Goal: Communication & Community: Share content

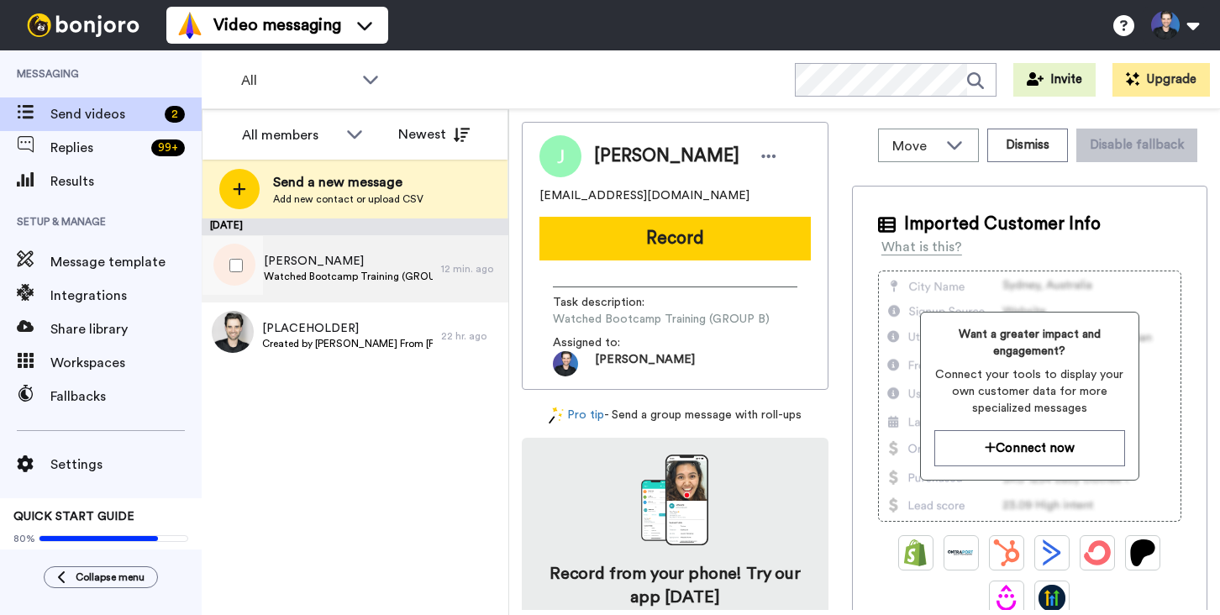
click at [430, 278] on span "Watched Bootcamp Training (GROUP A)" at bounding box center [348, 276] width 169 height 13
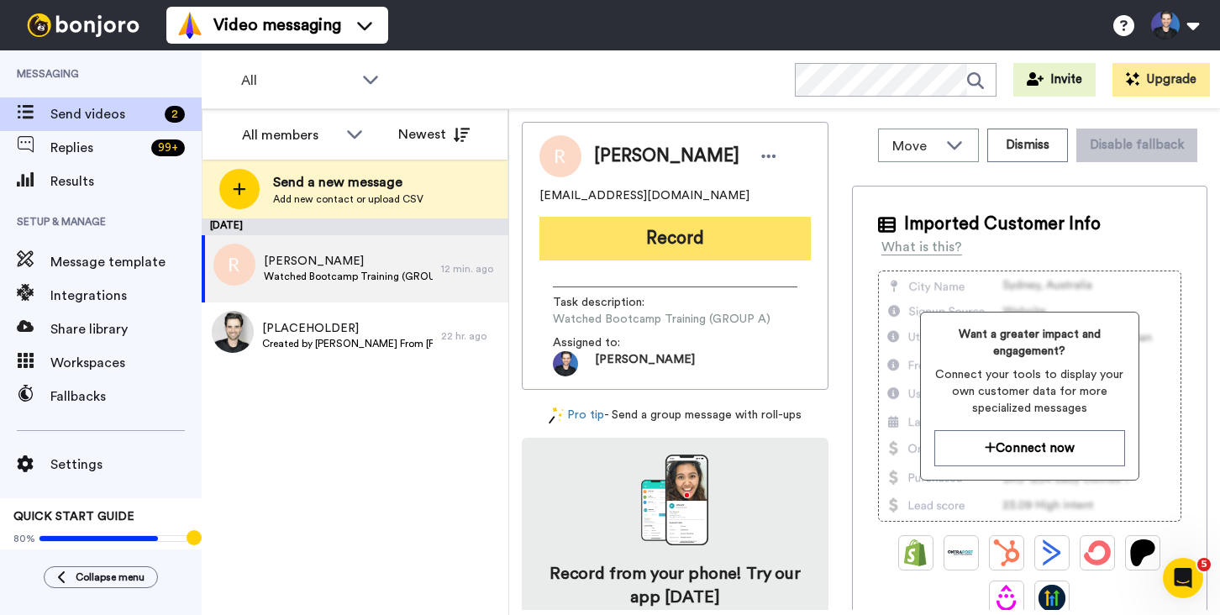
click at [596, 235] on button "Record" at bounding box center [674, 239] width 271 height 44
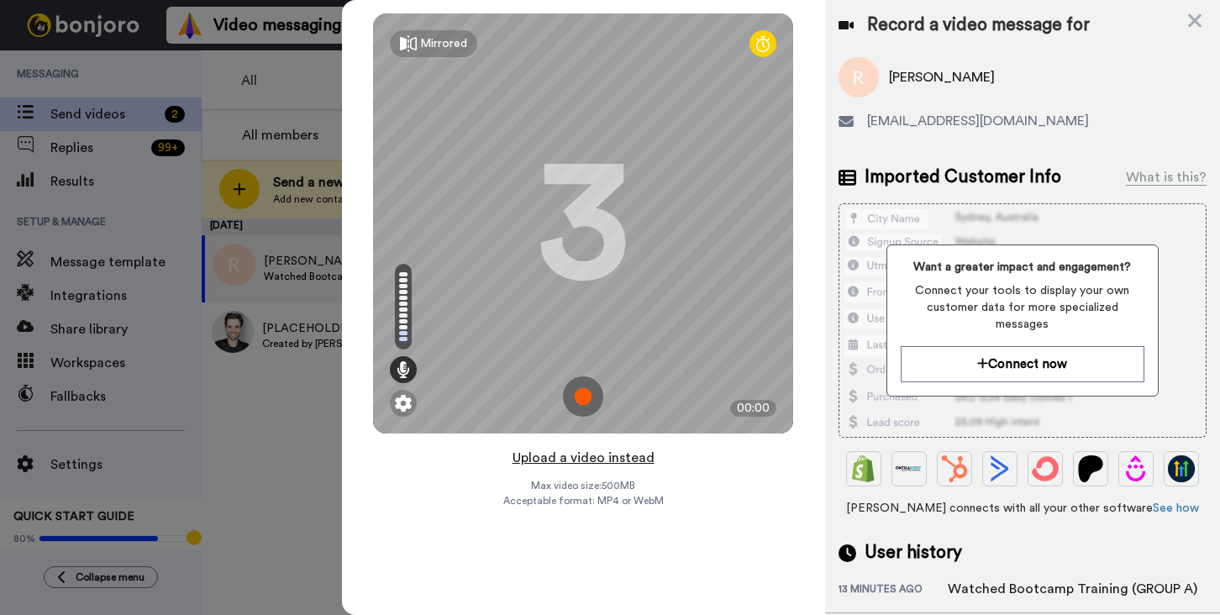
click at [637, 458] on button "Upload a video instead" at bounding box center [583, 458] width 152 height 22
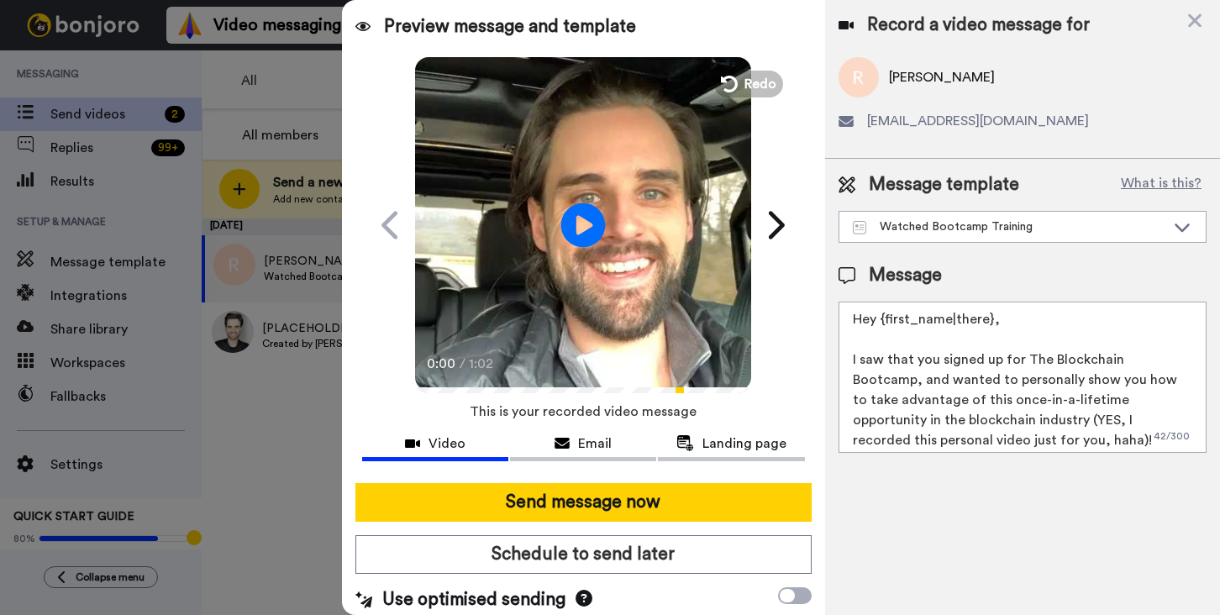
click at [578, 243] on icon at bounding box center [583, 224] width 45 height 45
click at [876, 549] on div "Record a video message for [PERSON_NAME] [EMAIL_ADDRESS][DOMAIN_NAME] Message t…" at bounding box center [1022, 307] width 395 height 615
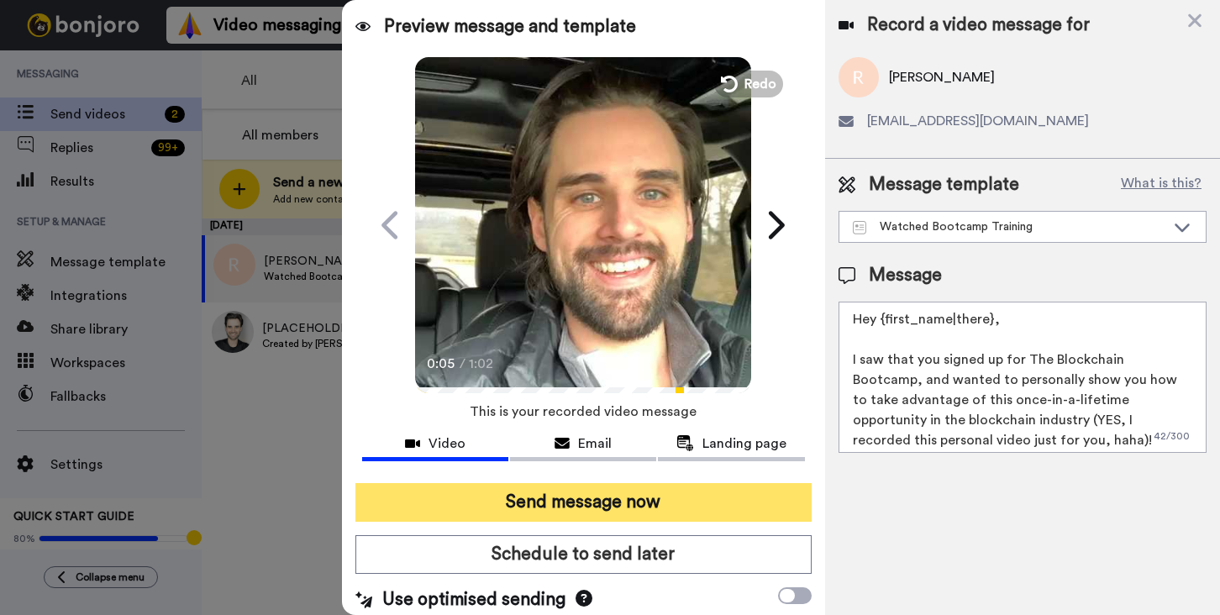
click at [738, 498] on button "Send message now" at bounding box center [583, 502] width 456 height 39
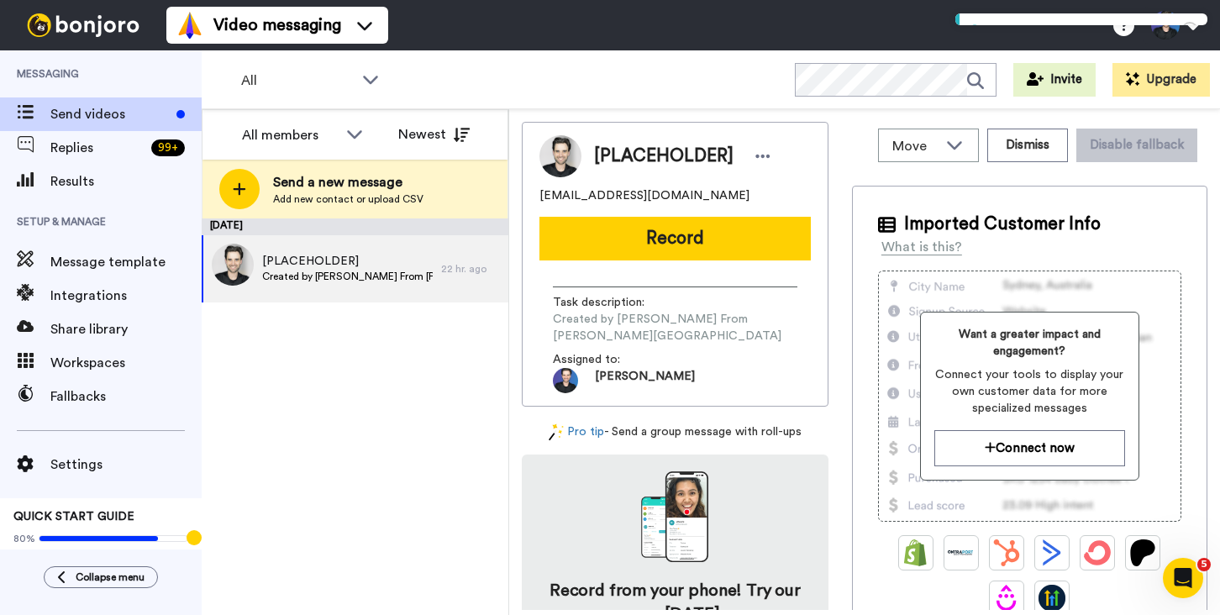
click at [608, 103] on div "All WORKSPACES View all All Default Bootcamp Onboarding Blockchain Mastery Univ…" at bounding box center [711, 79] width 1018 height 59
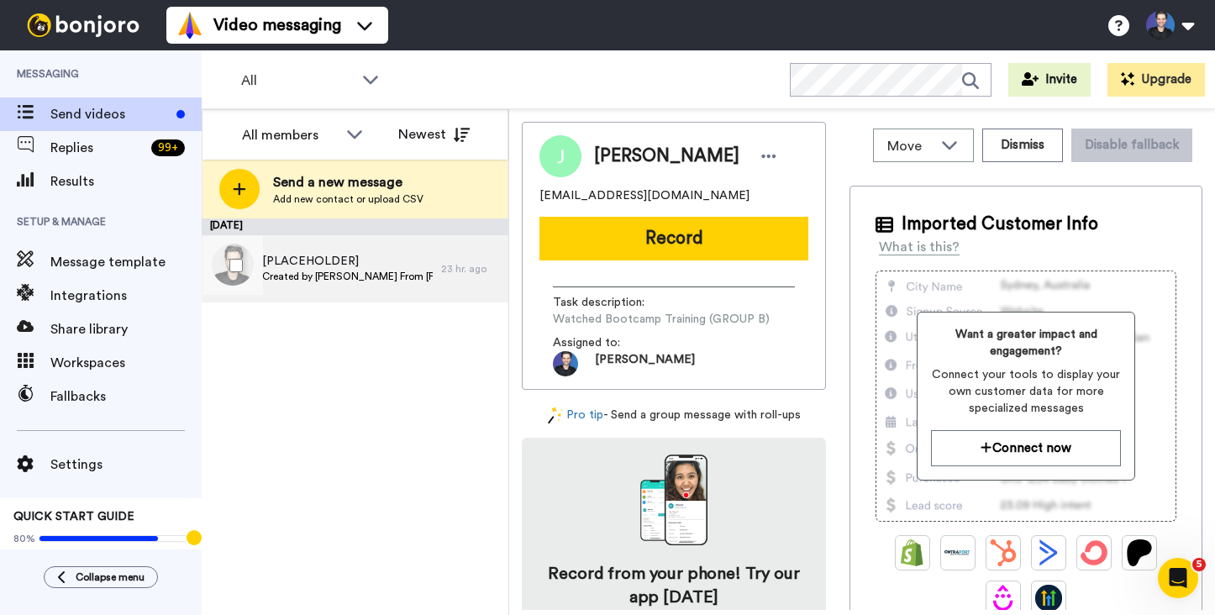
click at [471, 283] on div "[PLACEHOLDER] Created by [PERSON_NAME] From [PERSON_NAME][GEOGRAPHIC_DATA] 23 h…" at bounding box center [355, 268] width 307 height 67
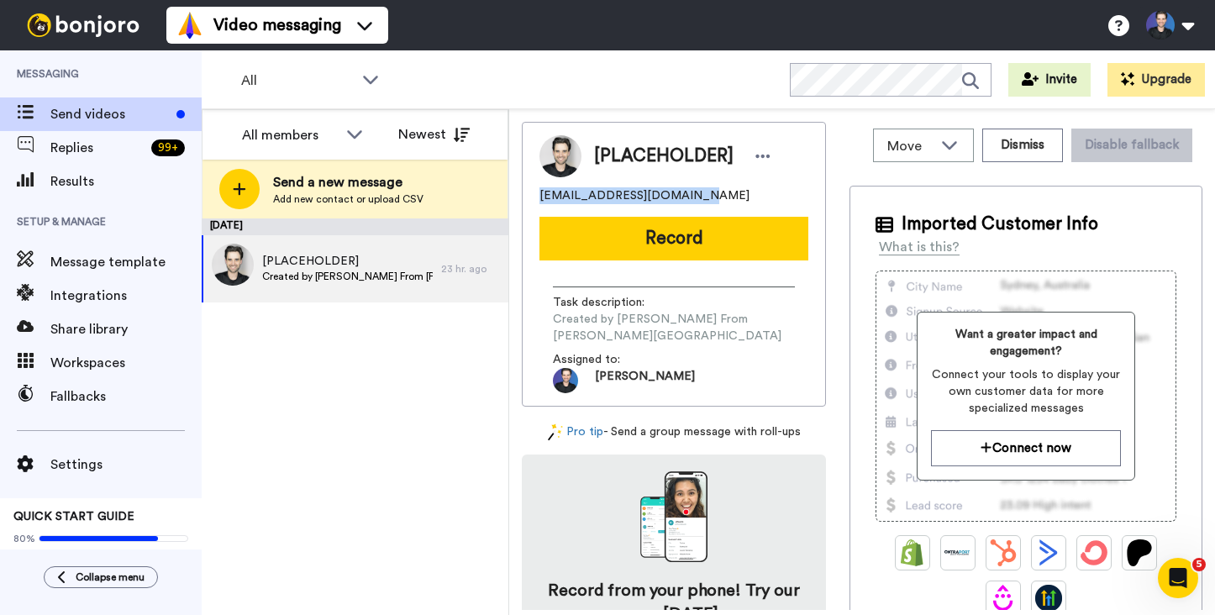
drag, startPoint x: 683, startPoint y: 196, endPoint x: 529, endPoint y: 197, distance: 153.8
click at [529, 197] on div "[PLACEHOLDER] dappuniversity@gmail.com Record Task description : Created by Gre…" at bounding box center [674, 264] width 304 height 285
copy span "[EMAIL_ADDRESS][DOMAIN_NAME]"
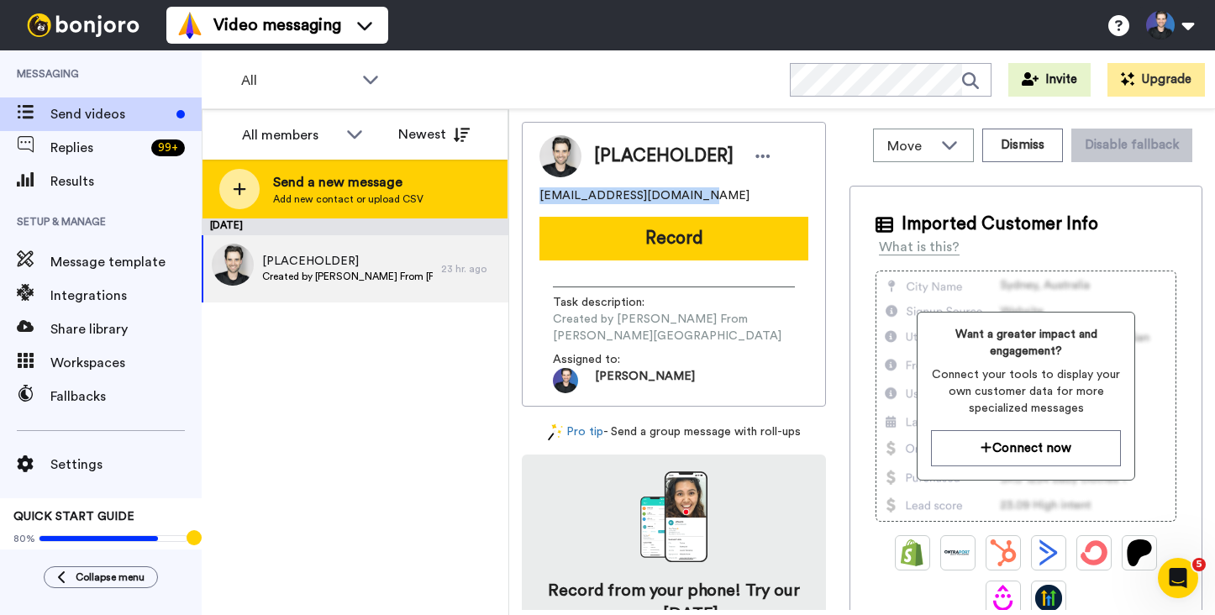
click at [405, 172] on span "Send a new message" at bounding box center [348, 182] width 150 height 20
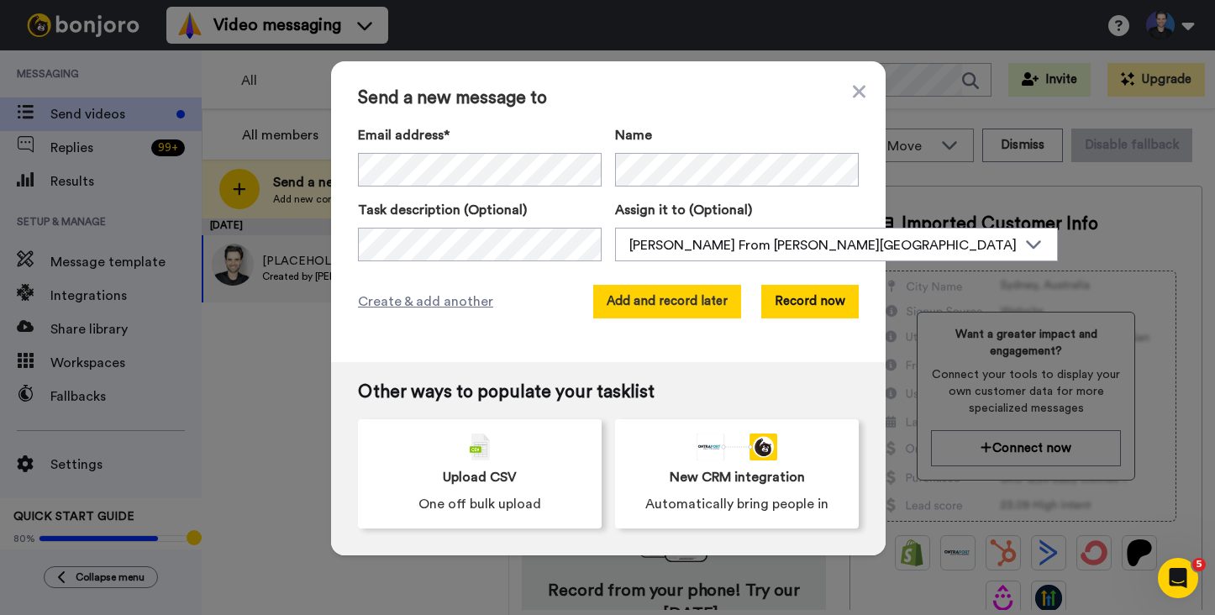
click at [712, 307] on button "Add and record later" at bounding box center [667, 302] width 148 height 34
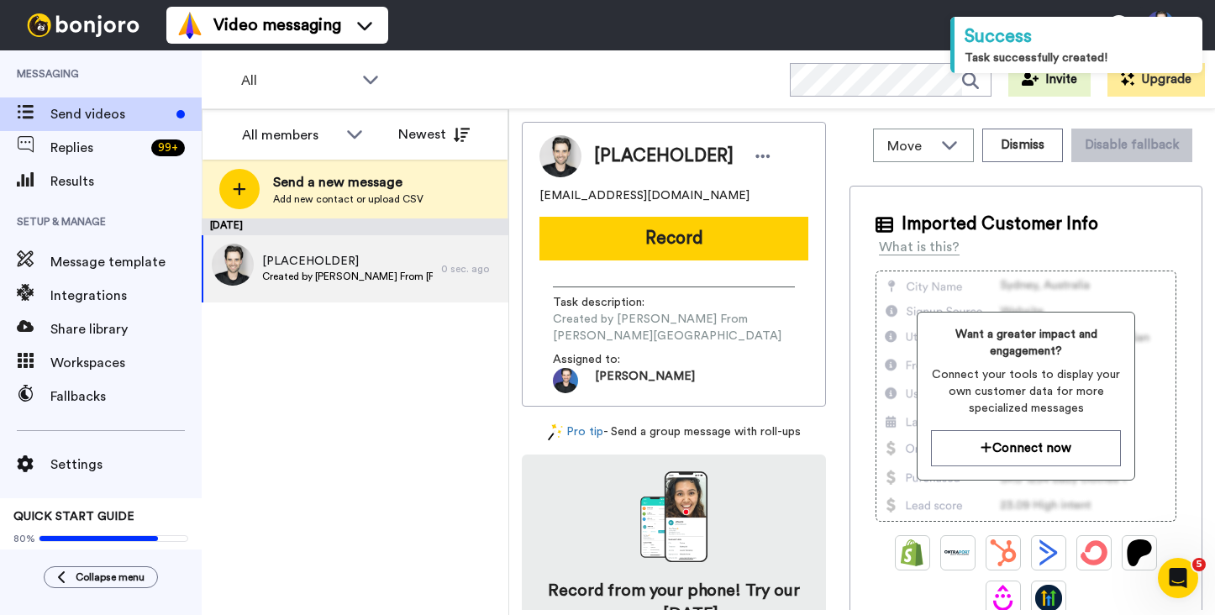
click at [439, 429] on div "August 22 [PLACEHOLDER] Created by Gregory From Dapp University 0 sec. ago" at bounding box center [355, 416] width 307 height 397
click at [506, 398] on div "August 22 [PLACEHOLDER] Created by Gregory From Dapp University 0 sec. ago" at bounding box center [355, 416] width 307 height 397
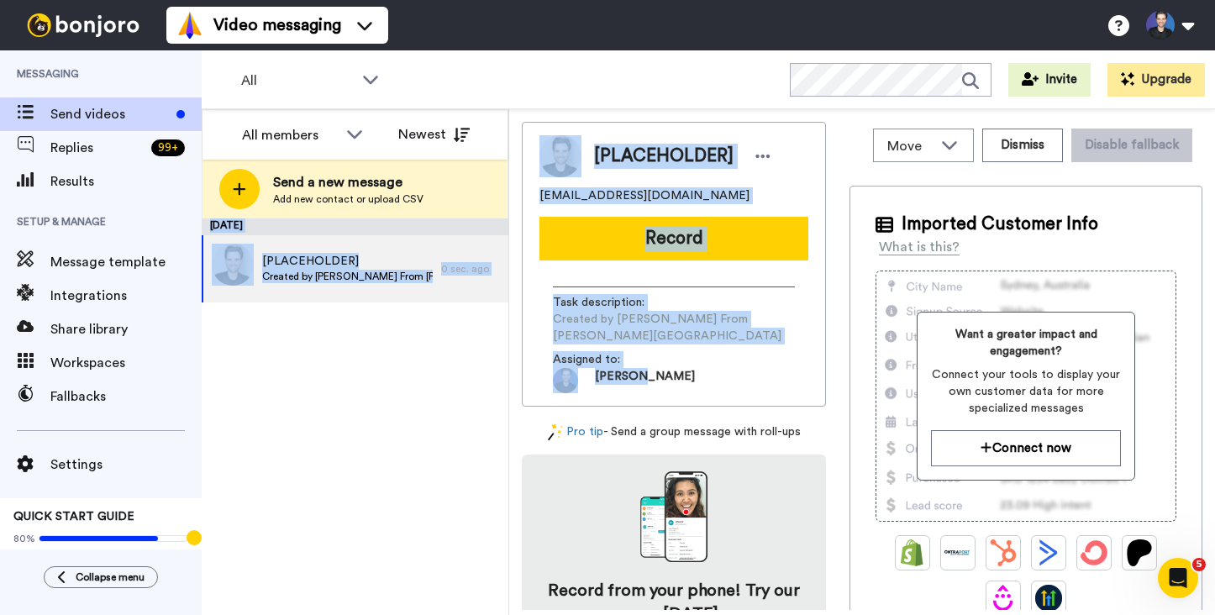
drag, startPoint x: 670, startPoint y: 376, endPoint x: 507, endPoint y: 129, distance: 295.7
click at [507, 129] on div "All members Newest Send a new message Add new contact or upload CSV August 22 […" at bounding box center [708, 362] width 1013 height 506
click at [513, 113] on div "Move WORKSPACES View all Default Bootcamp Onboarding Blockchain Mastery Univers…" at bounding box center [862, 362] width 706 height 506
drag, startPoint x: 513, startPoint y: 91, endPoint x: 661, endPoint y: 367, distance: 313.5
click at [650, 360] on div "All Invite Upgrade All members Newest Send a new message Add new contact or upl…" at bounding box center [708, 332] width 1013 height 565
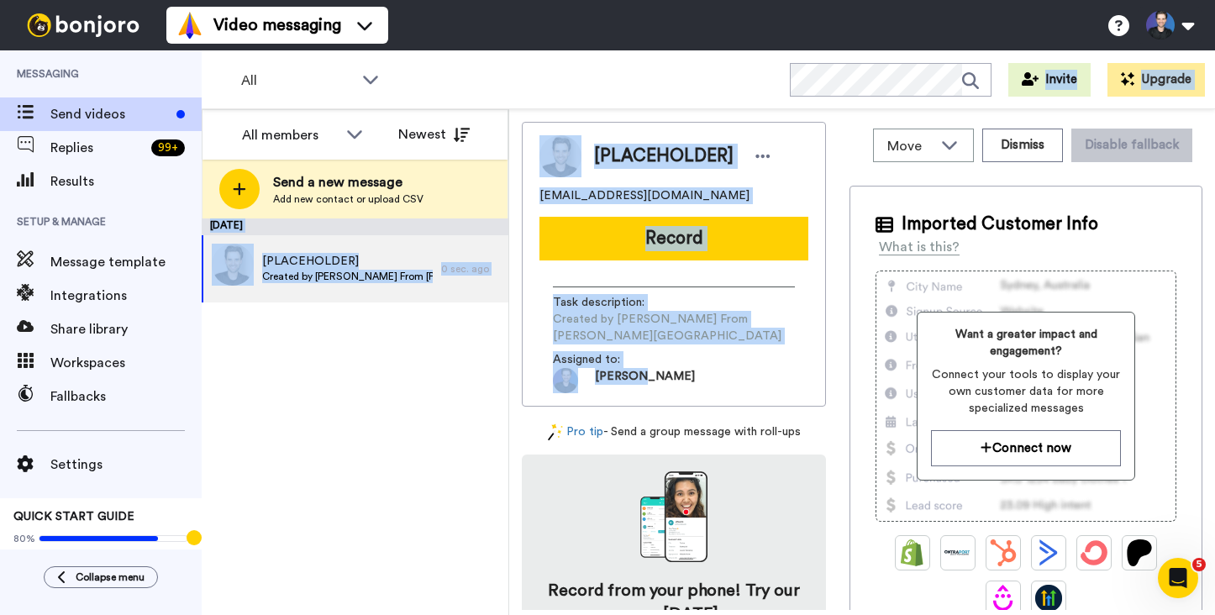
click at [662, 368] on span "[PERSON_NAME]" at bounding box center [633, 380] width 160 height 25
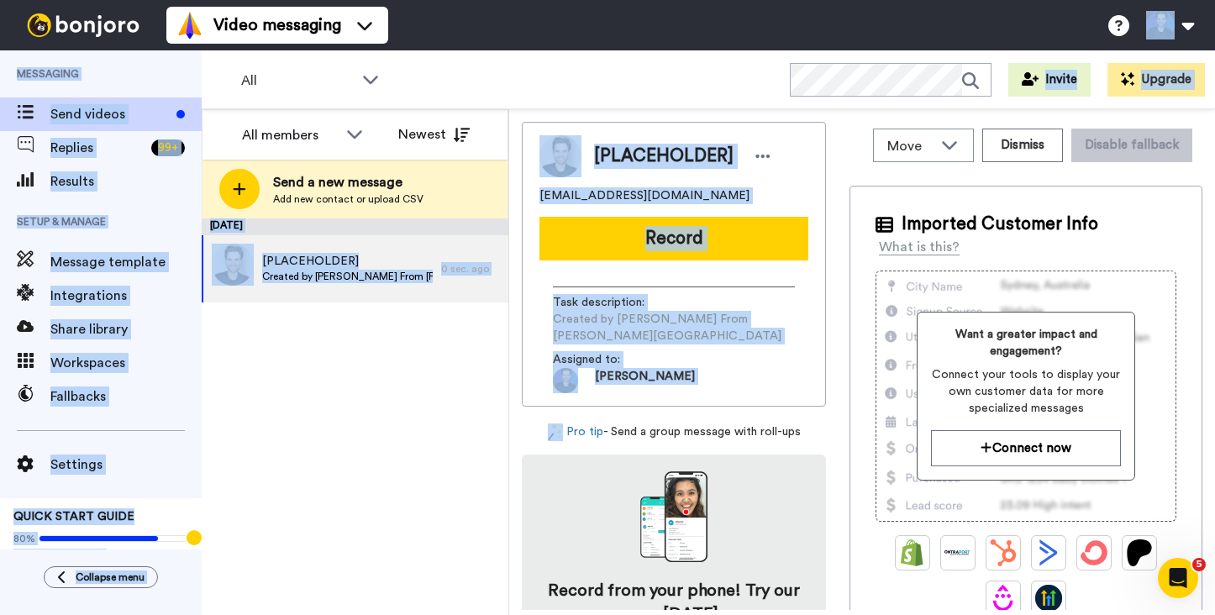
drag, startPoint x: 661, startPoint y: 367, endPoint x: 528, endPoint y: 29, distance: 363.7
click at [528, 29] on div "Video messaging Switch to Video messaging Testimonials Settings Discover Help &…" at bounding box center [607, 307] width 1215 height 615
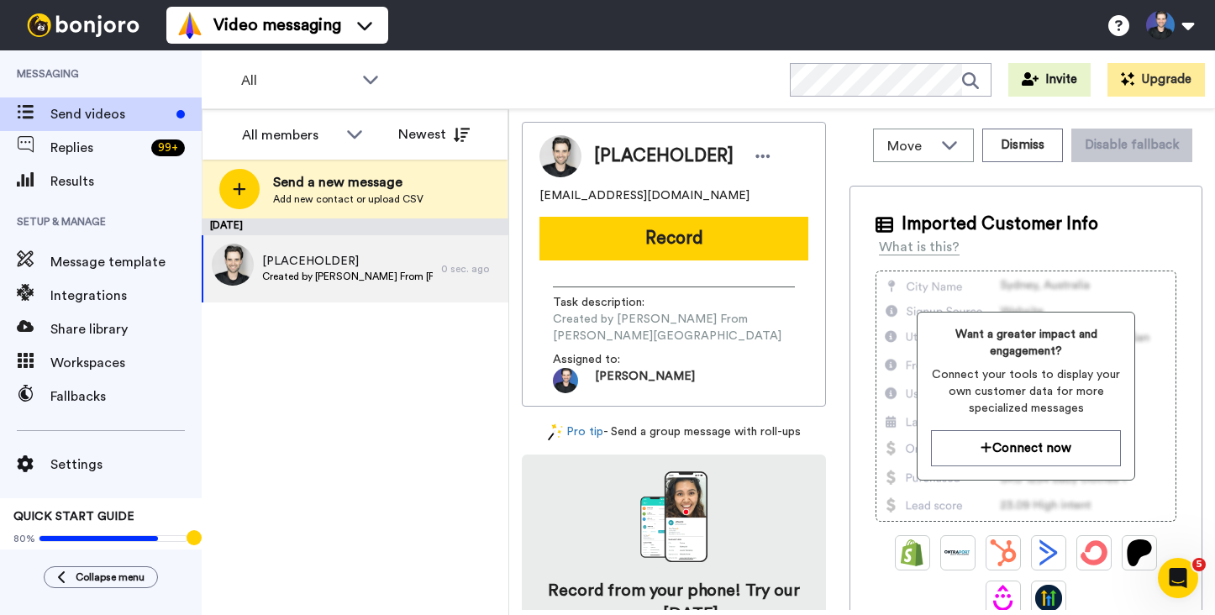
drag, startPoint x: 556, startPoint y: 70, endPoint x: 539, endPoint y: 92, distance: 27.6
click at [559, 72] on div "All Invite Upgrade" at bounding box center [708, 79] width 1013 height 59
click at [497, 63] on div "All Invite Upgrade" at bounding box center [708, 79] width 1013 height 59
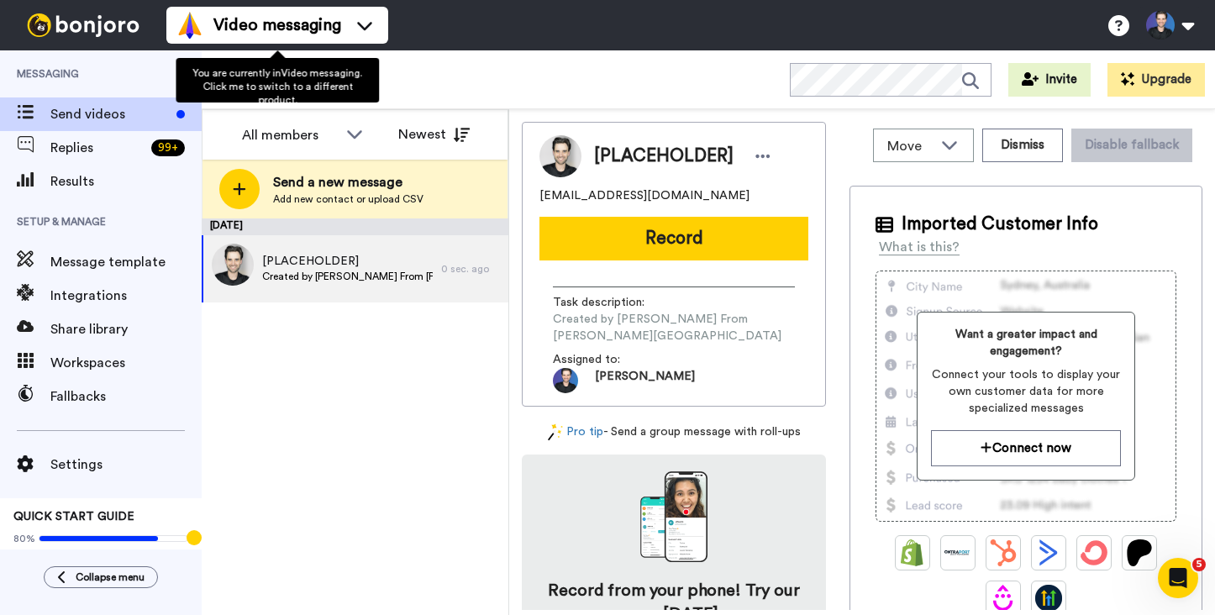
click at [386, 402] on div "August 22 [PLACEHOLDER] Created by Gregory From Dapp University 0 sec. ago" at bounding box center [355, 416] width 307 height 397
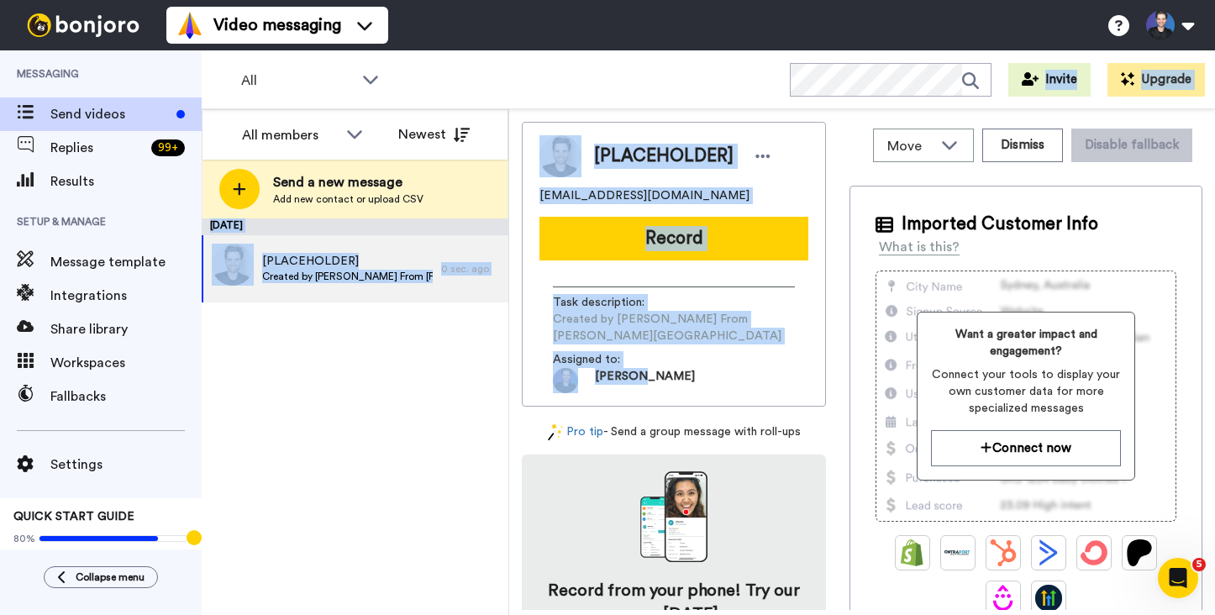
drag, startPoint x: 693, startPoint y: 380, endPoint x: 529, endPoint y: 94, distance: 329.3
click at [529, 94] on div "All Invite Upgrade All members Newest Send a new message Add new contact or upl…" at bounding box center [708, 332] width 1013 height 565
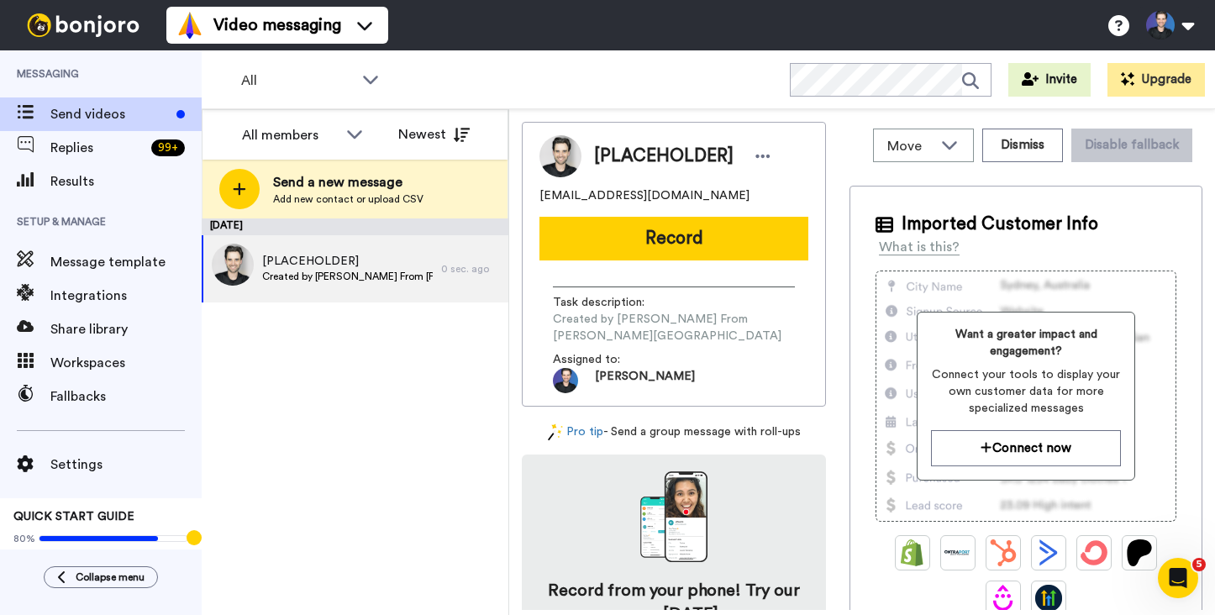
click at [529, 94] on div "All Invite Upgrade" at bounding box center [708, 79] width 1013 height 59
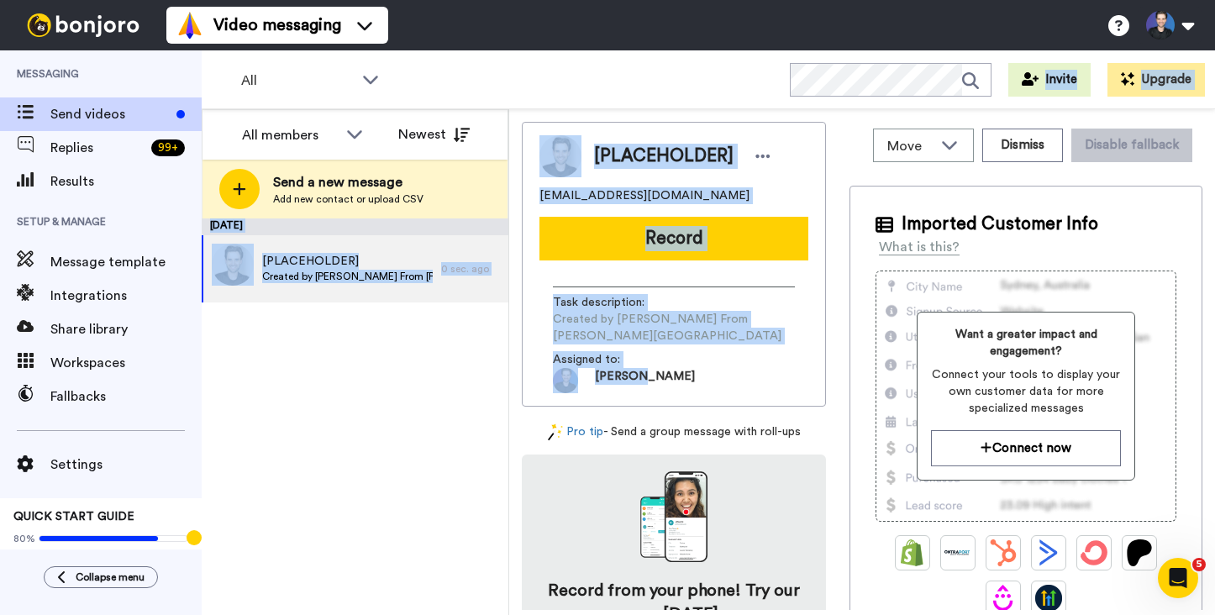
drag, startPoint x: 537, startPoint y: 76, endPoint x: 764, endPoint y: 386, distance: 384.2
click at [764, 386] on div "All Invite Upgrade All members Newest Send a new message Add new contact or upl…" at bounding box center [708, 332] width 1013 height 565
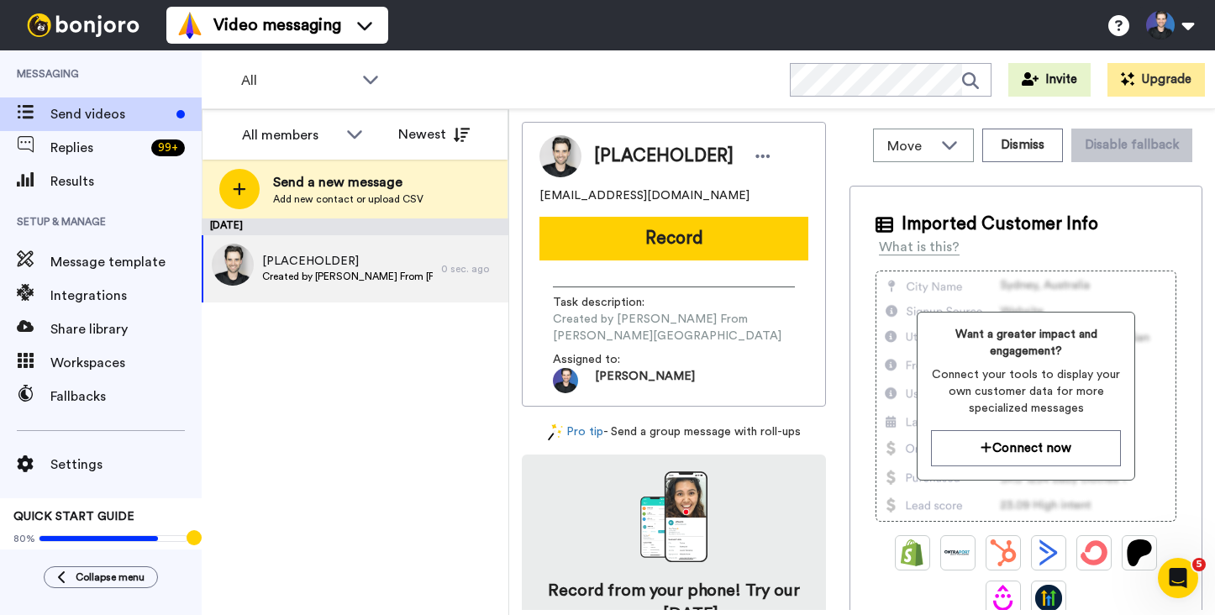
click at [754, 376] on div "[PLACEHOLDER] dappuniversity@gmail.com Record Task description : Created by Gre…" at bounding box center [674, 264] width 304 height 285
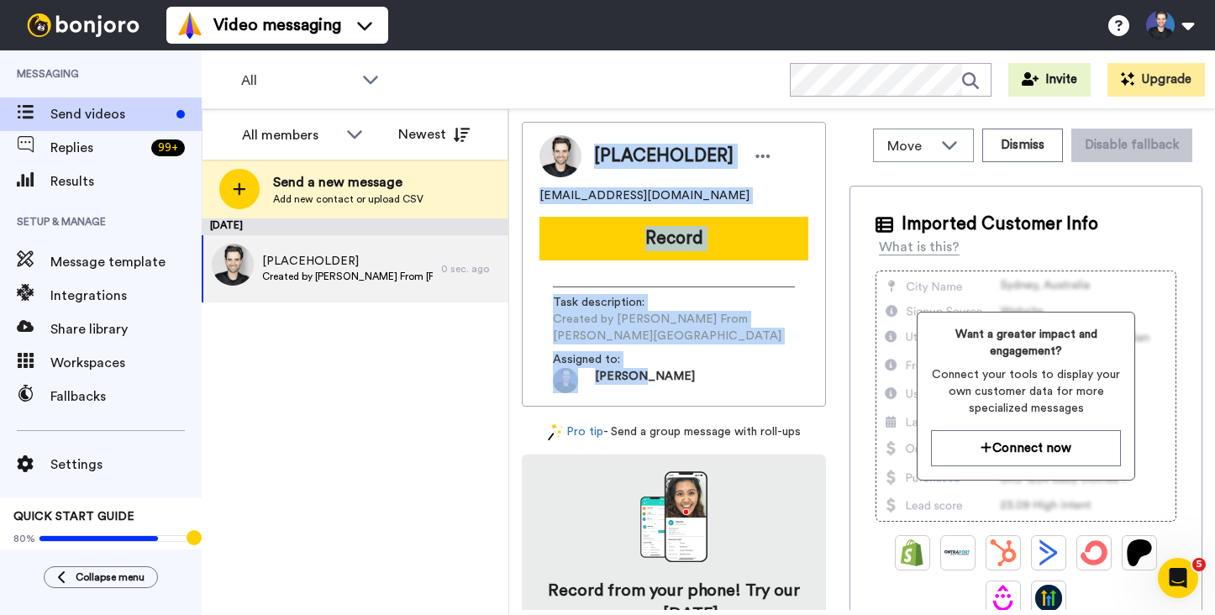
drag, startPoint x: 749, startPoint y: 377, endPoint x: 611, endPoint y: 118, distance: 293.9
click at [610, 118] on div "Move WORKSPACES View all Default Bootcamp Onboarding Blockchain Mastery Univers…" at bounding box center [862, 362] width 706 height 506
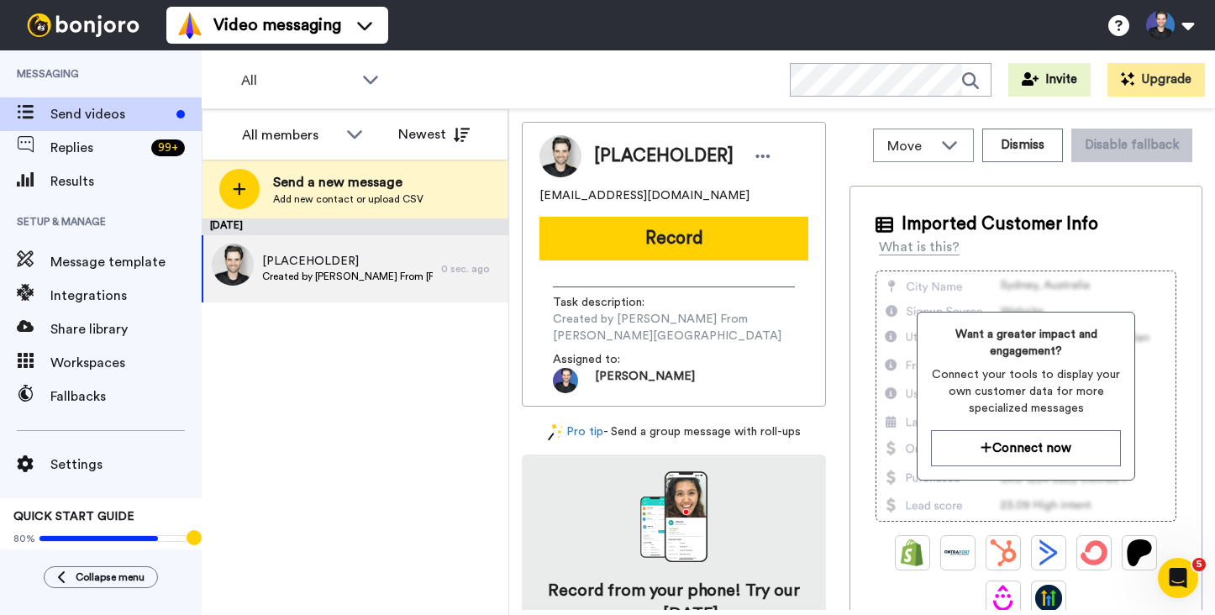
drag, startPoint x: 628, startPoint y: 114, endPoint x: 623, endPoint y: 89, distance: 25.7
click at [628, 114] on div "Move WORKSPACES View all Default Bootcamp Onboarding Blockchain Mastery Univers…" at bounding box center [862, 362] width 706 height 506
click at [621, 89] on div "All Invite Upgrade" at bounding box center [708, 79] width 1013 height 59
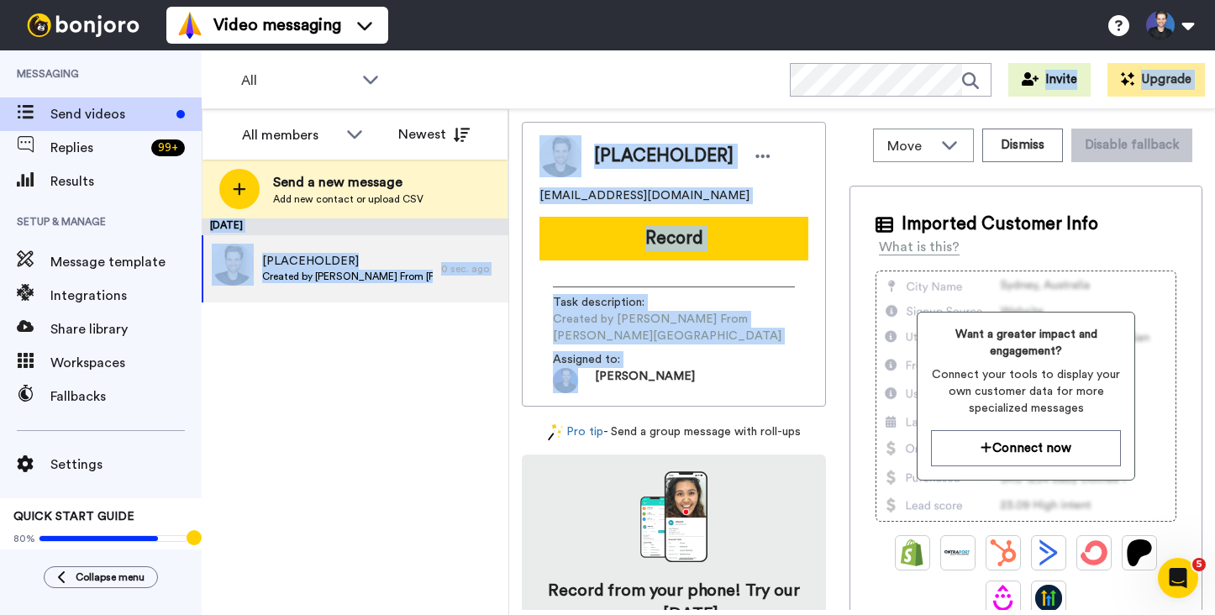
drag, startPoint x: 637, startPoint y: 103, endPoint x: 735, endPoint y: 349, distance: 264.3
click at [735, 349] on div "All Invite Upgrade All members Newest Send a new message Add new contact or upl…" at bounding box center [708, 332] width 1013 height 565
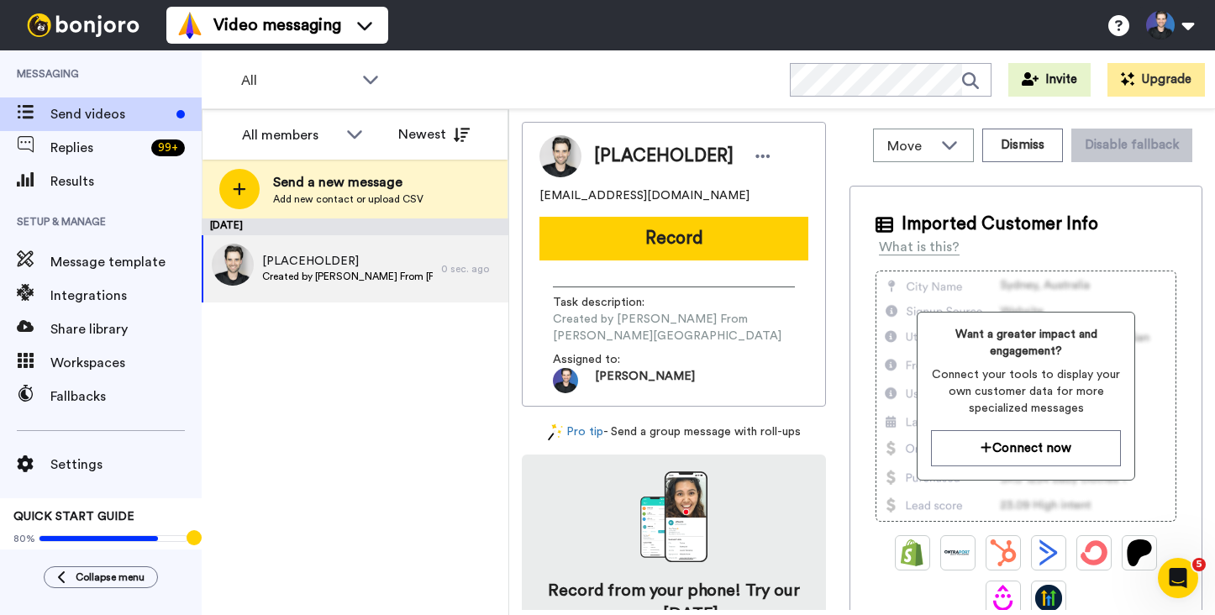
click at [734, 355] on div "Assigned to: Gregory" at bounding box center [674, 372] width 242 height 42
